Goal: Check status: Check status

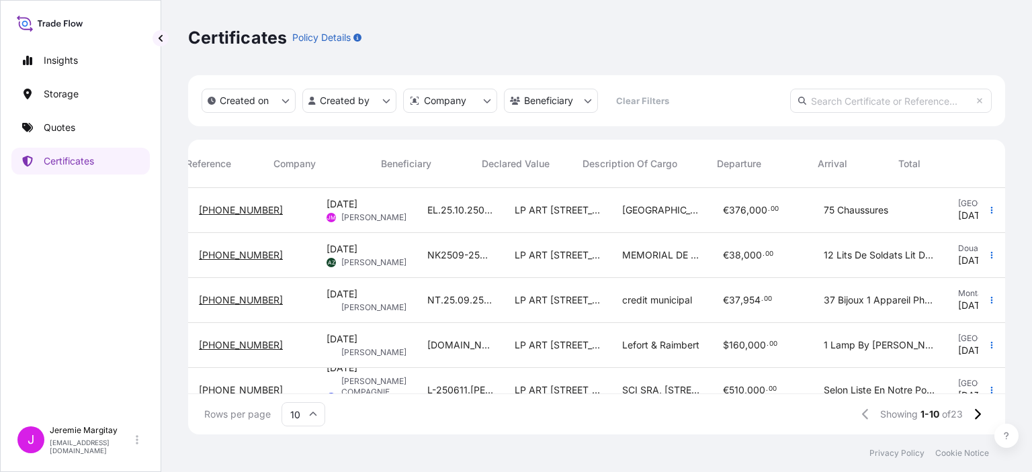
scroll to position [244, 806]
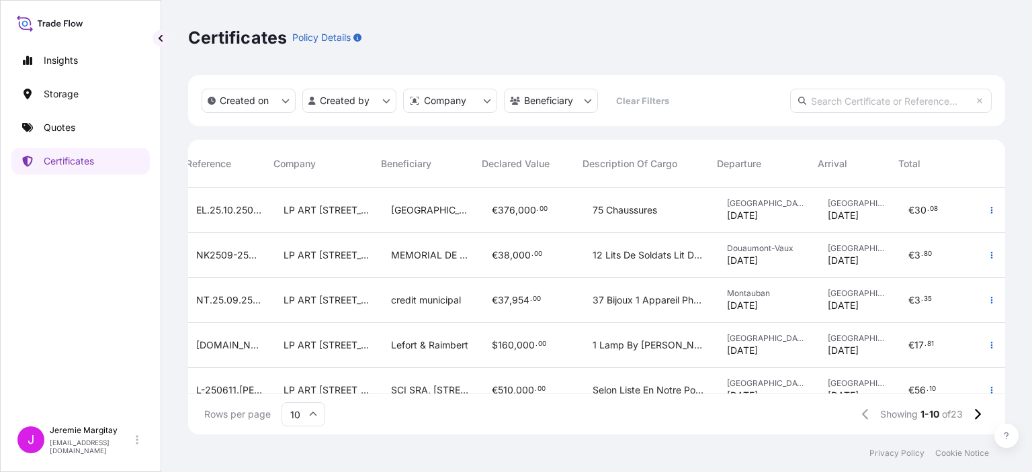
click at [66, 24] on icon at bounding box center [50, 22] width 67 height 19
click at [19, 23] on icon at bounding box center [26, 27] width 14 height 10
click at [55, 58] on p "Insights" at bounding box center [61, 60] width 34 height 13
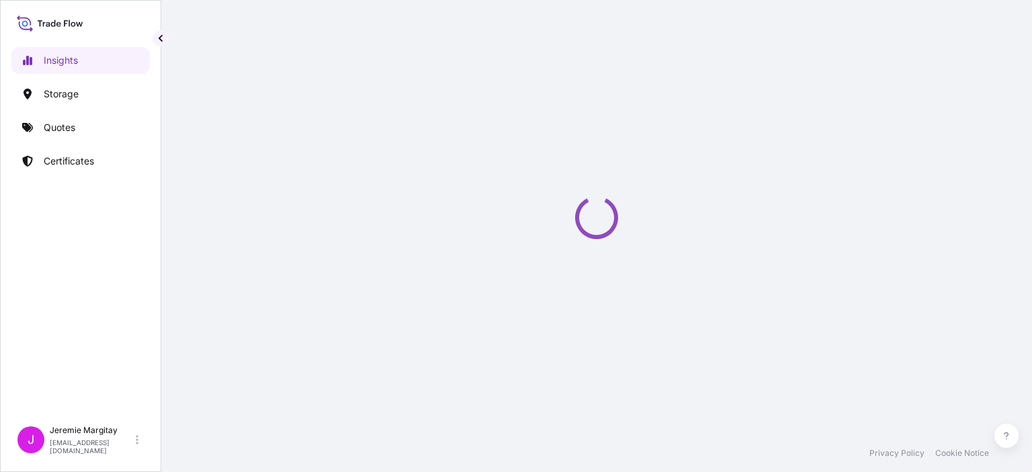
select select "2025"
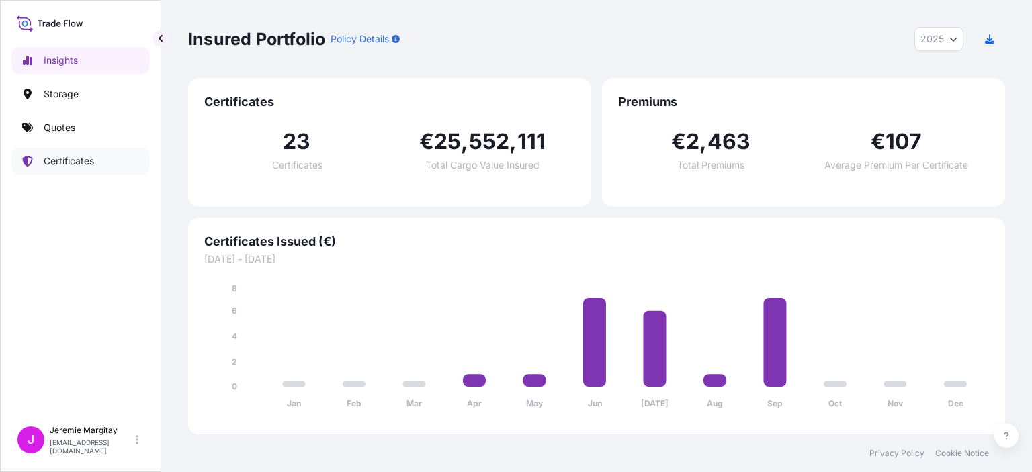
click at [66, 157] on p "Certificates" at bounding box center [69, 161] width 50 height 13
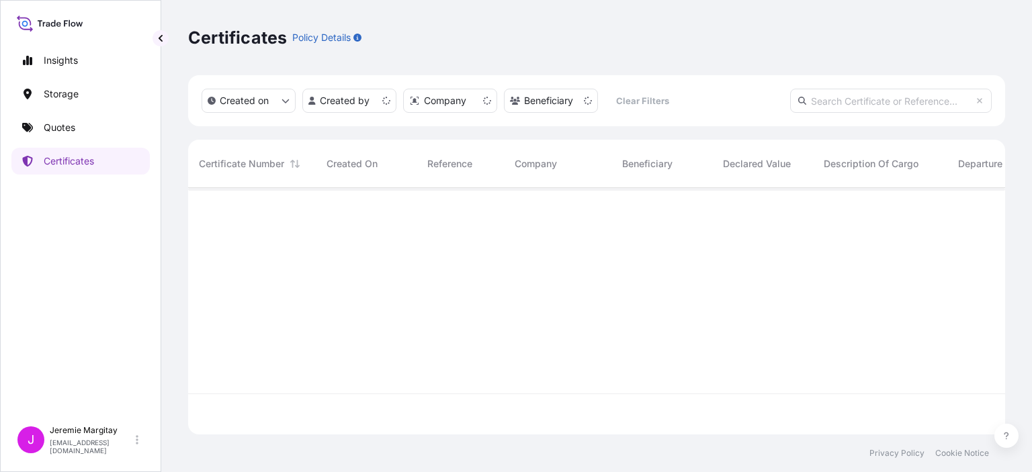
scroll to position [244, 806]
click at [349, 93] on html "Insights Storage Quotes Certificates J [PERSON_NAME] [EMAIL_ADDRESS][DOMAIN_NAM…" at bounding box center [516, 236] width 1032 height 472
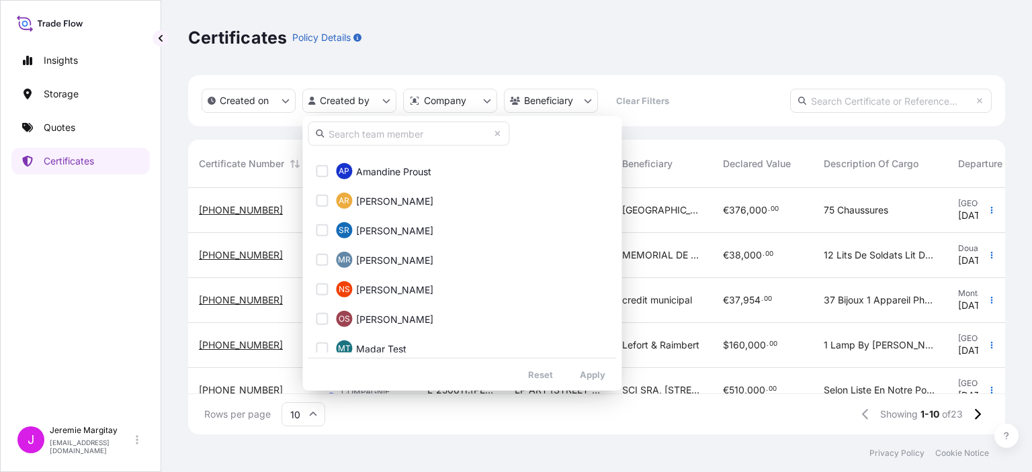
scroll to position [1057, 0]
click at [421, 139] on input "text" at bounding box center [409, 134] width 202 height 24
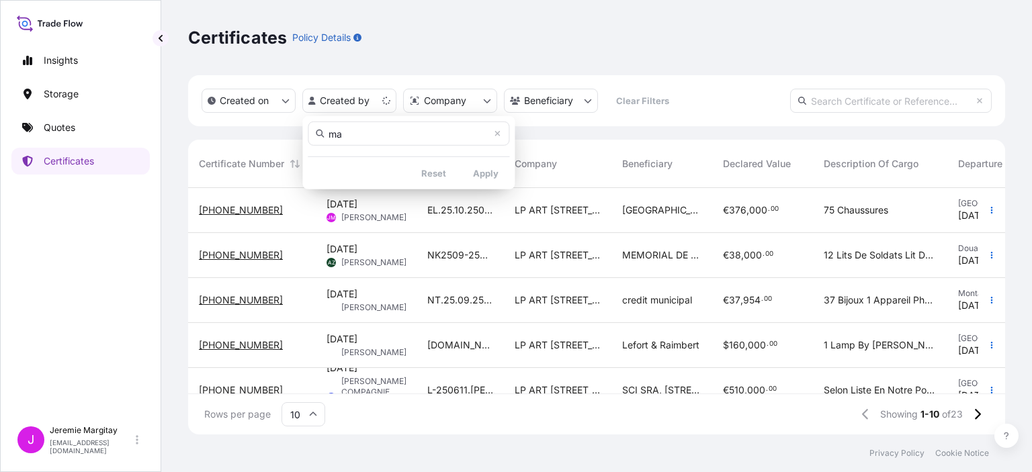
scroll to position [0, 0]
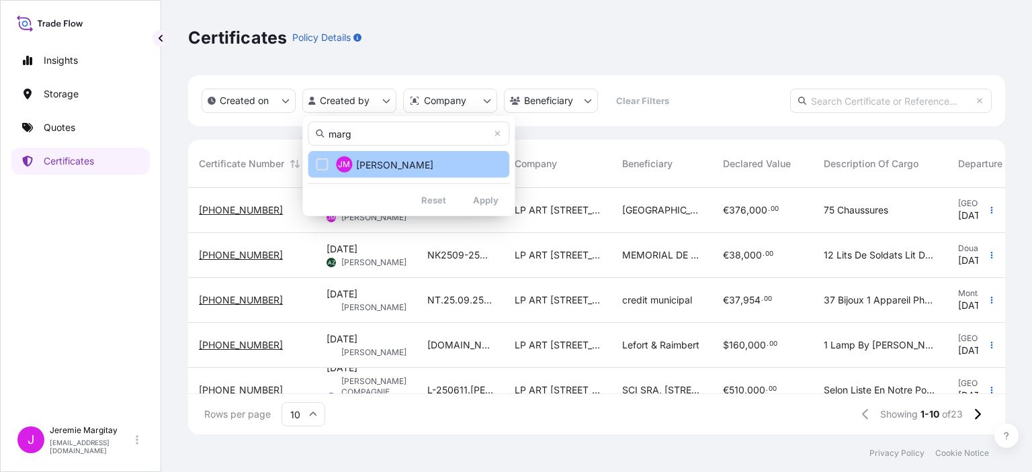
type input "marg"
click at [400, 174] on button "[PERSON_NAME]" at bounding box center [409, 164] width 202 height 27
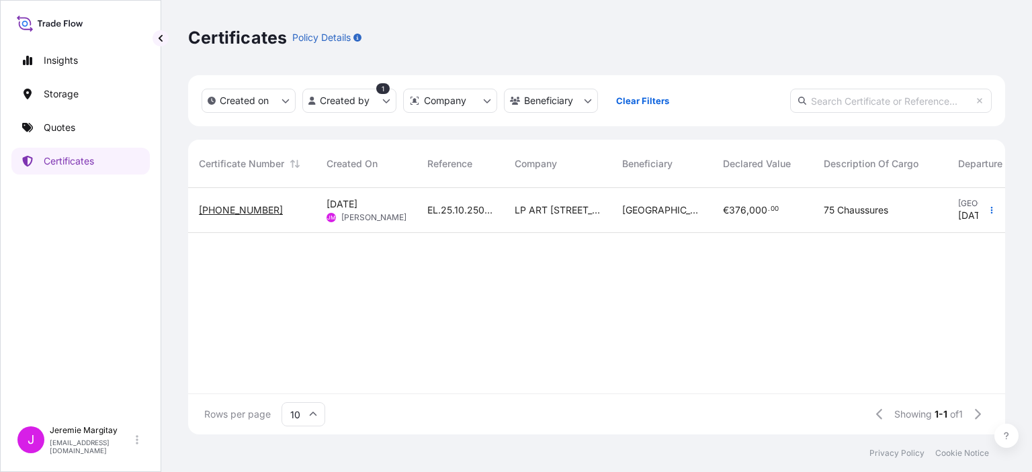
click at [224, 214] on tcxspan "[PHONE_NUMBER]" at bounding box center [241, 209] width 84 height 11
drag, startPoint x: 226, startPoint y: 212, endPoint x: 203, endPoint y: 232, distance: 31.4
click at [203, 232] on div "[PHONE_NUMBER]" at bounding box center [252, 210] width 128 height 45
